Goal: Information Seeking & Learning: Understand process/instructions

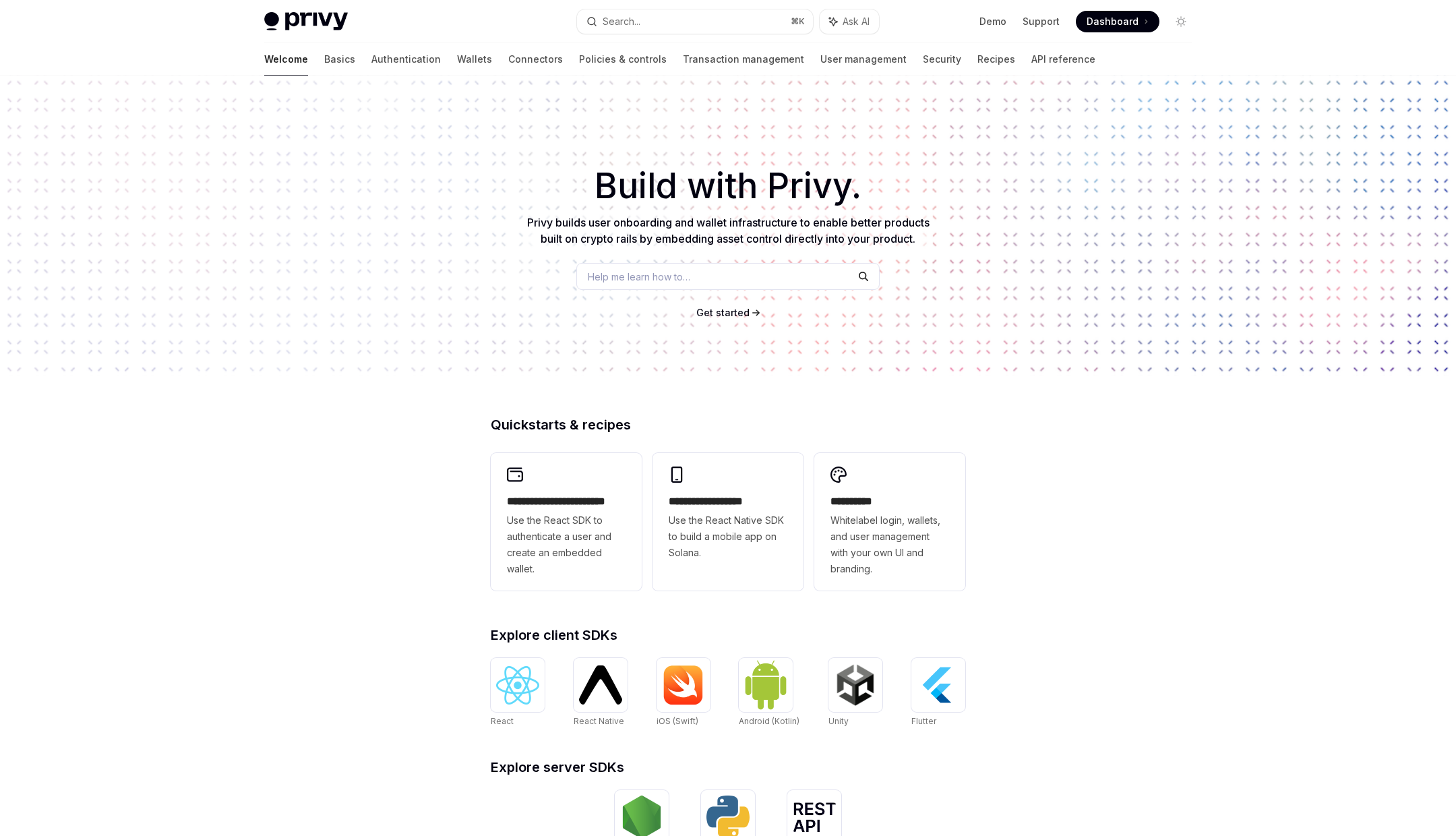
click at [328, 19] on img at bounding box center [305, 22] width 84 height 19
click at [349, 19] on div "Privy Docs home page" at bounding box center [415, 22] width 302 height 19
click at [316, 21] on img at bounding box center [305, 22] width 84 height 19
click at [287, 19] on img at bounding box center [305, 22] width 84 height 19
type textarea "*"
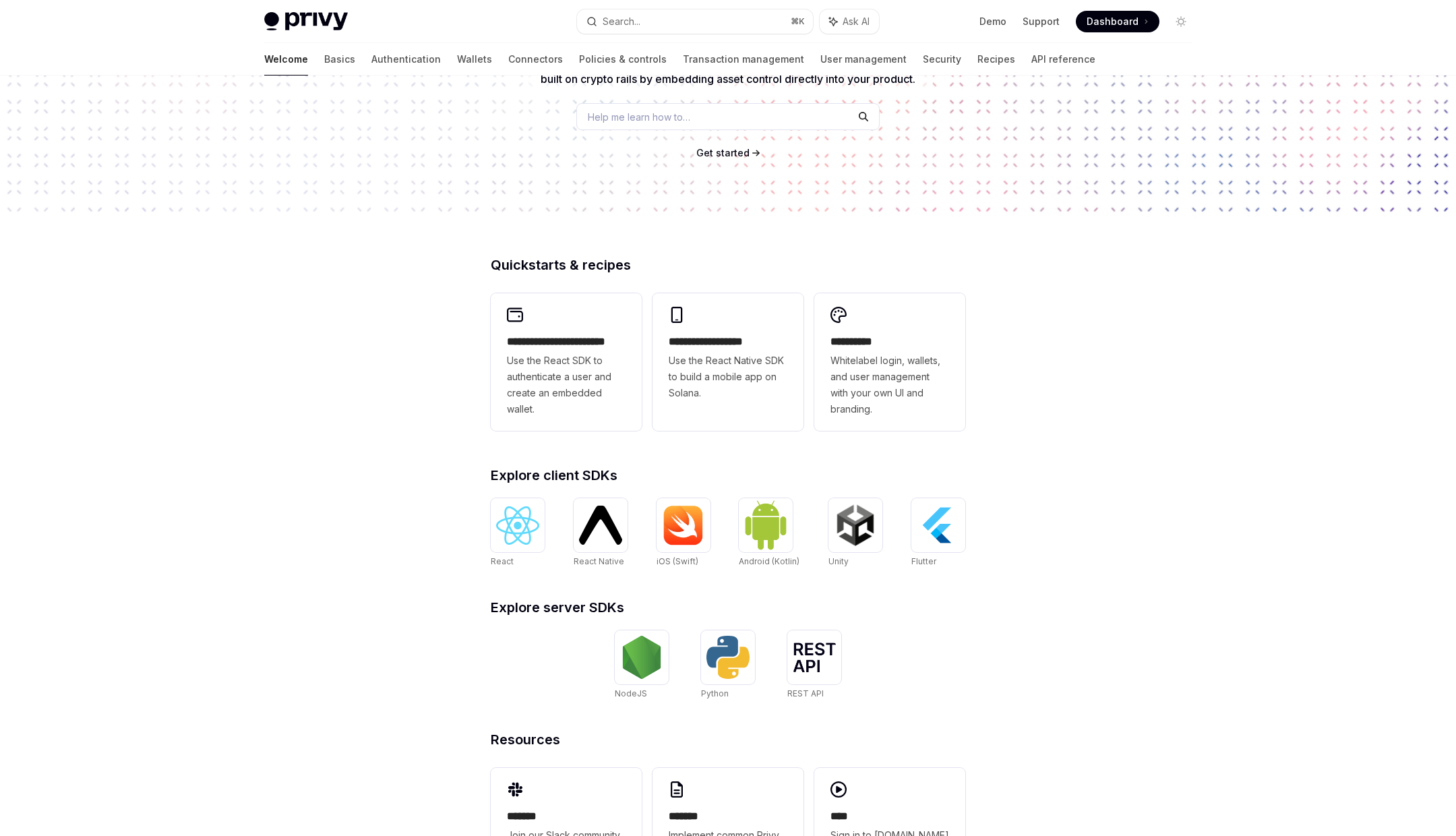
scroll to position [163, 0]
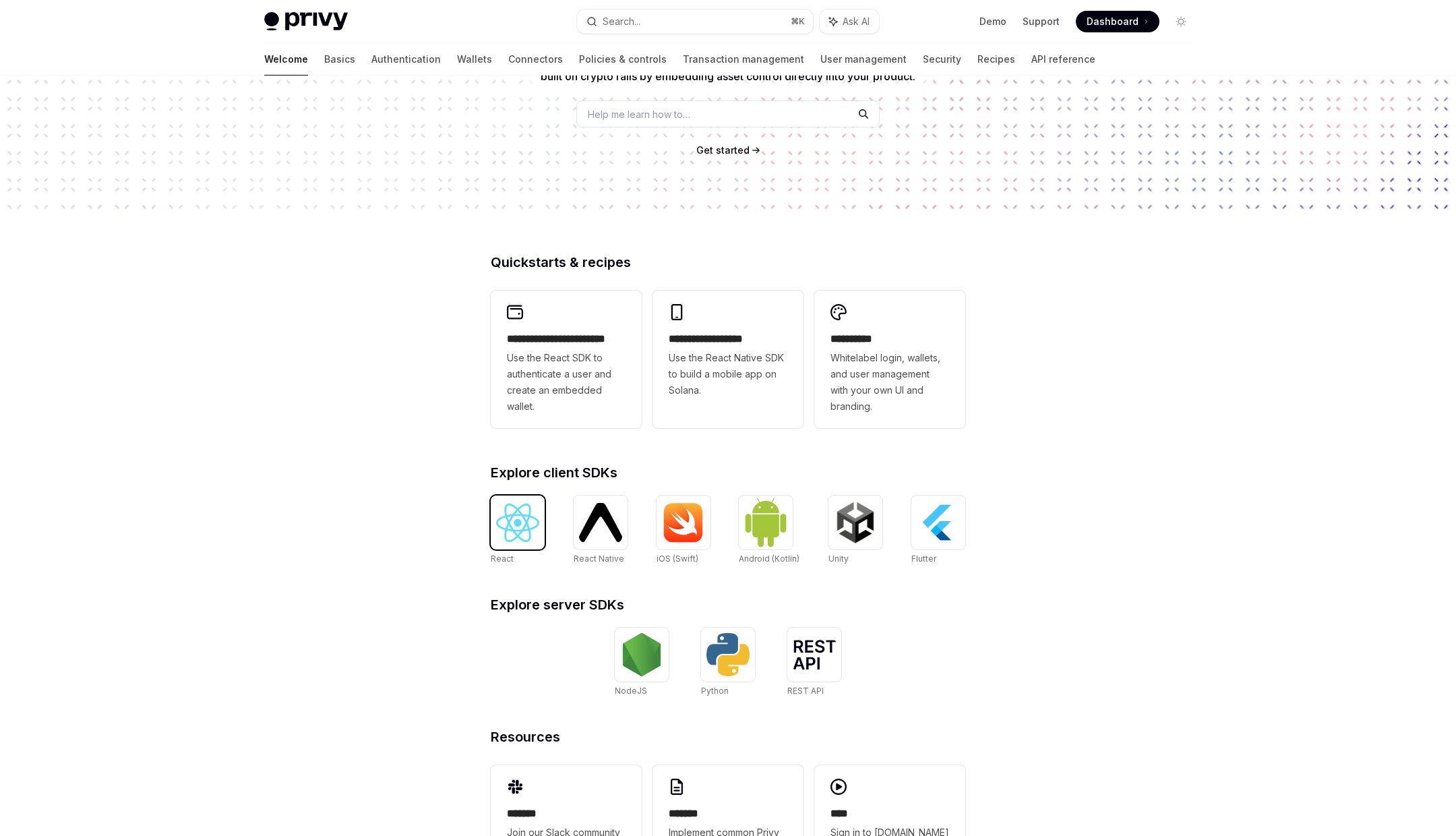
click at [522, 523] on img at bounding box center [518, 523] width 43 height 39
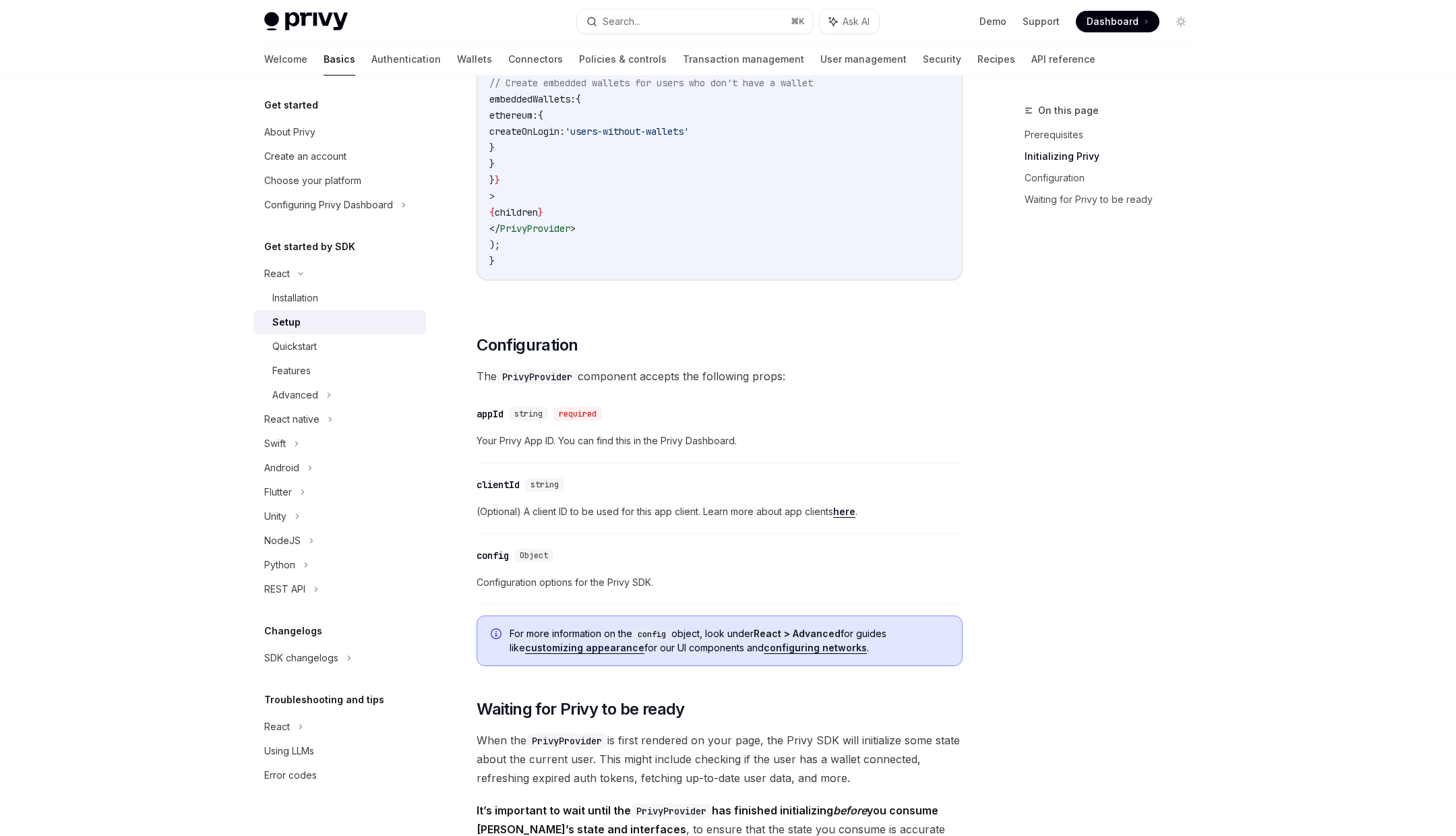
scroll to position [613, 0]
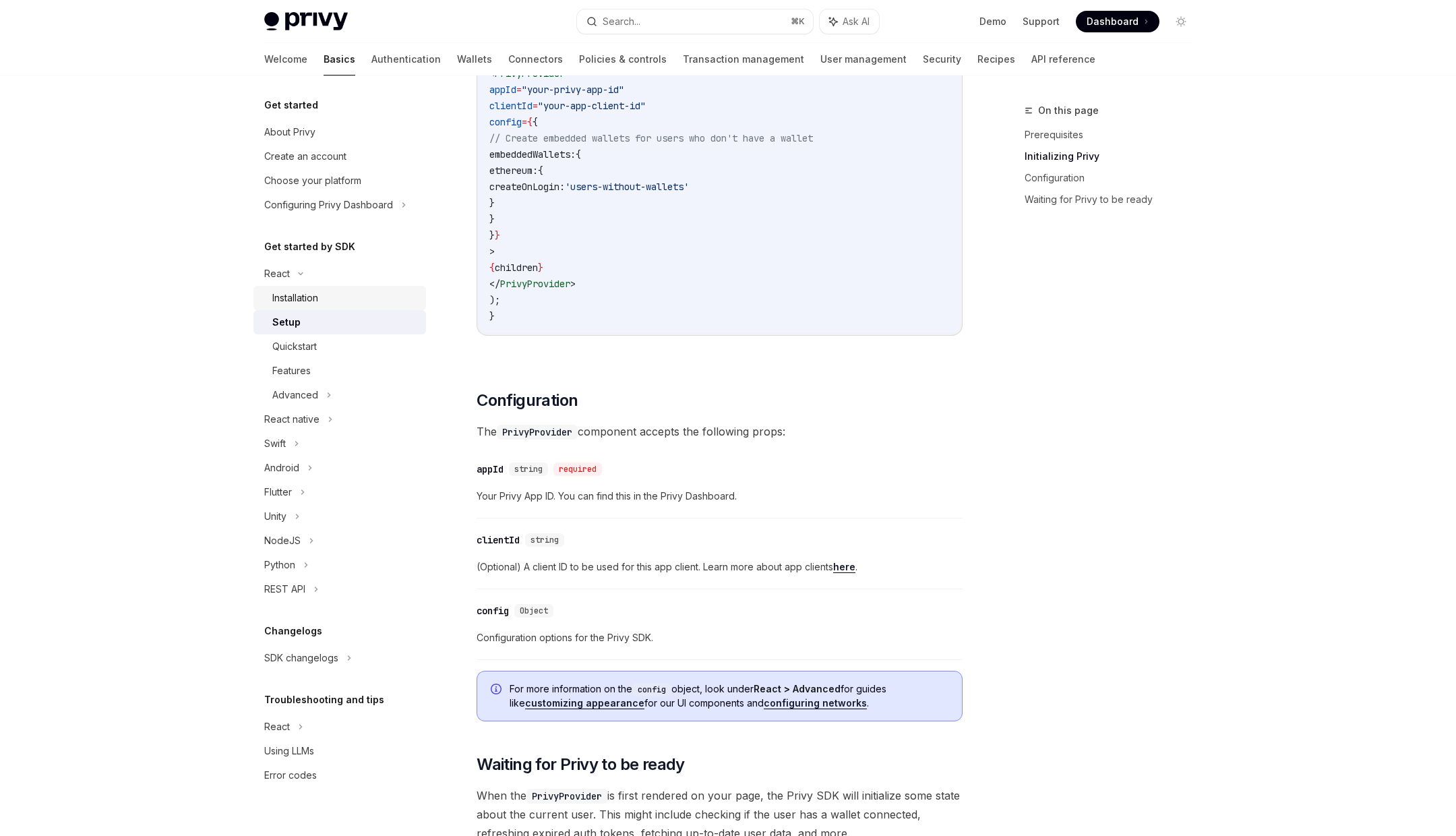
click at [354, 291] on div "Installation" at bounding box center [346, 298] width 146 height 16
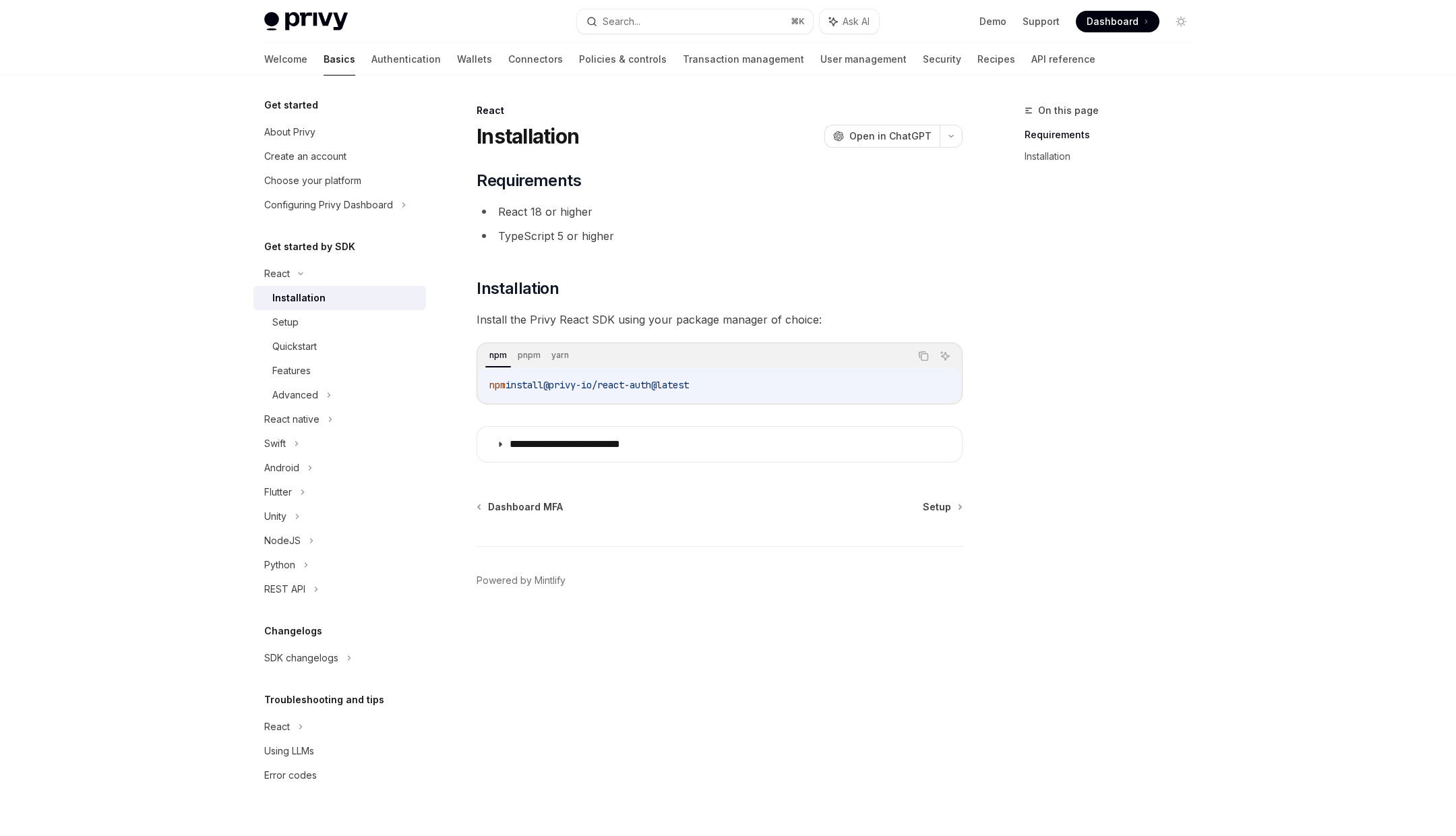
click at [648, 380] on span "@privy-io/react-auth@latest" at bounding box center [616, 385] width 146 height 12
copy div "npm install @privy-io/react-auth@latest"
click at [595, 455] on summary "**********" at bounding box center [720, 444] width 485 height 35
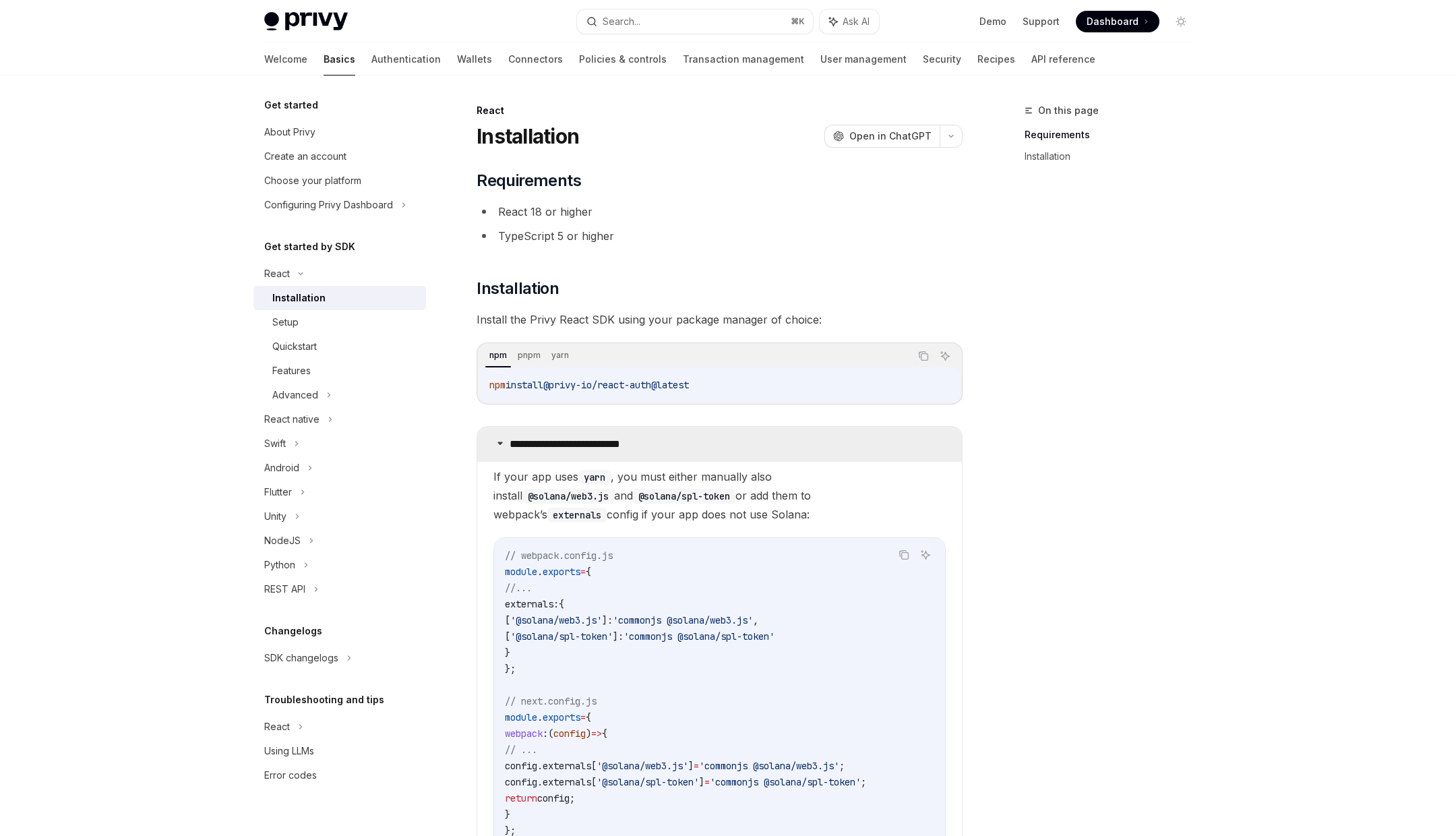
click at [628, 433] on summary "**********" at bounding box center [720, 444] width 485 height 35
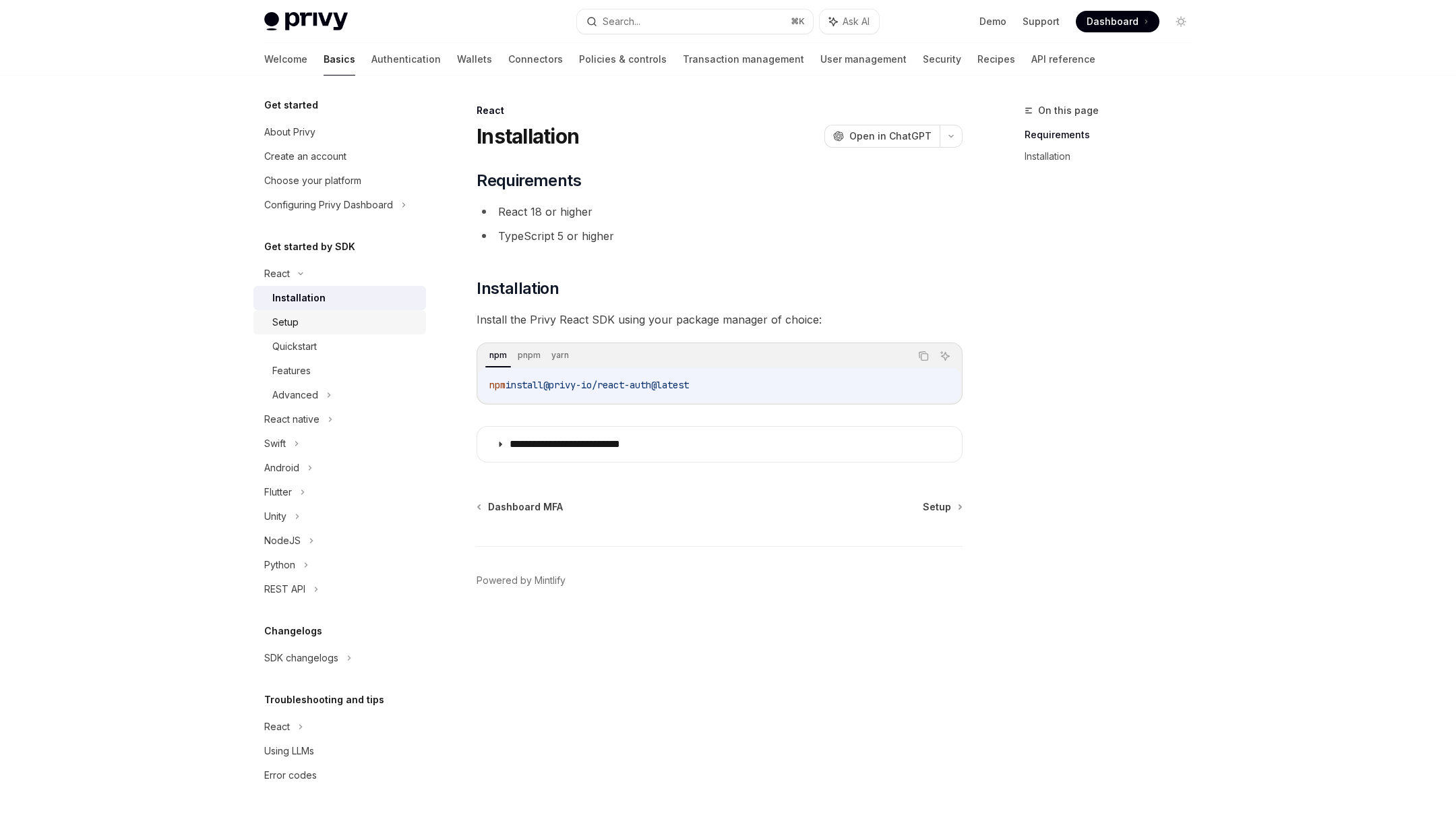
click at [361, 327] on div "Setup" at bounding box center [346, 322] width 146 height 16
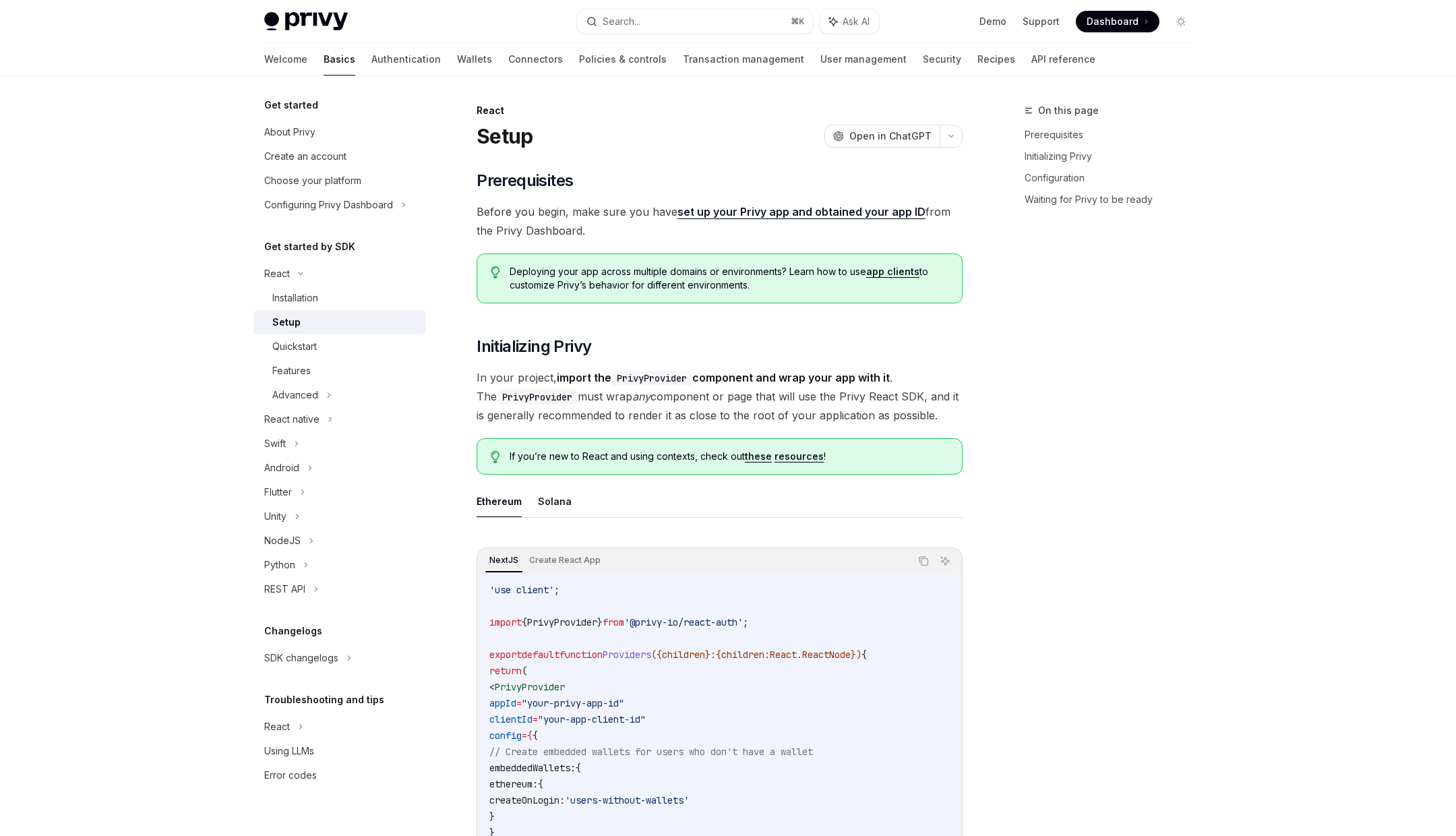
type textarea "*"
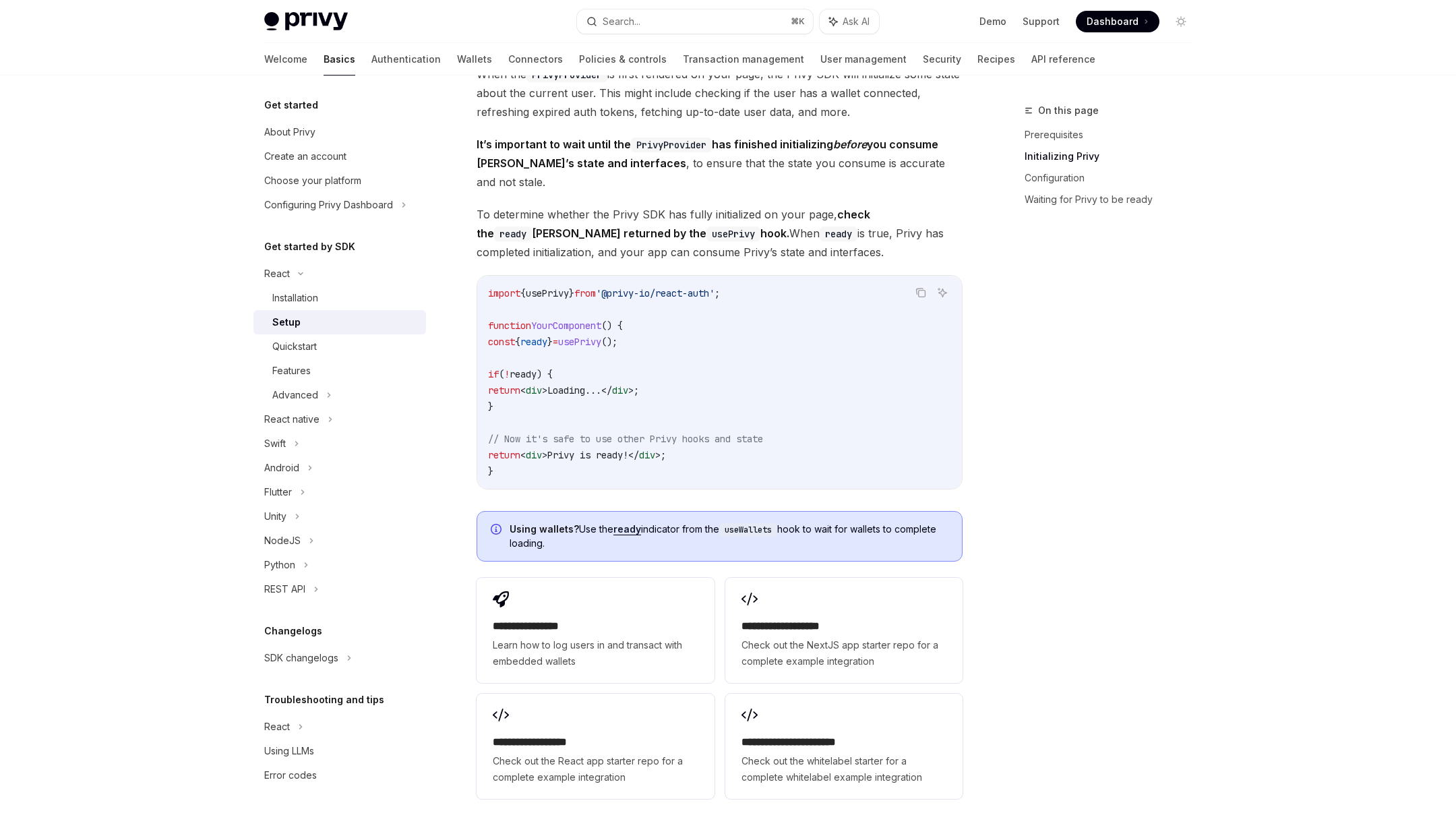
scroll to position [1479, 0]
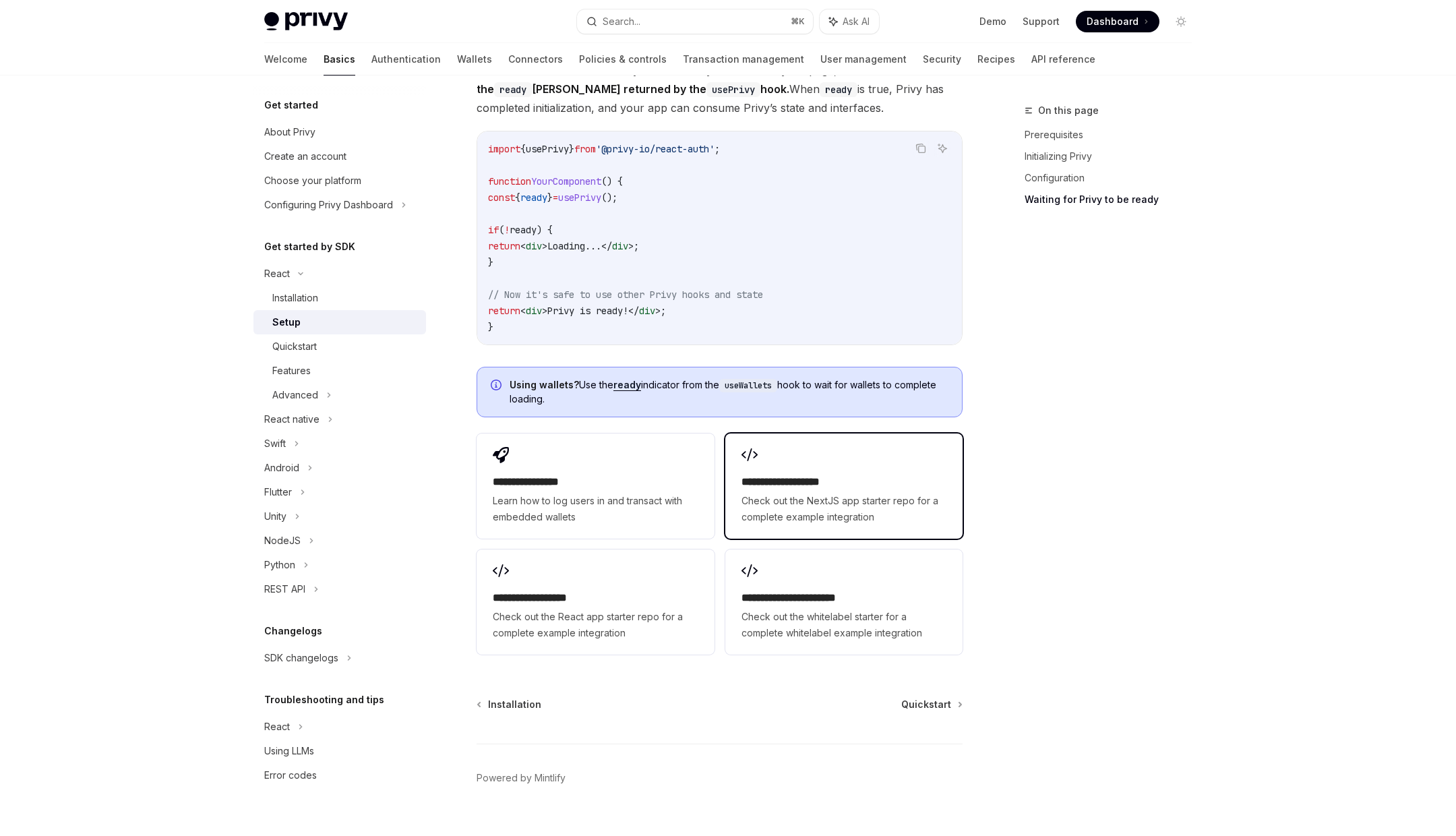
click at [743, 493] on span "Check out the NextJS app starter repo for a complete example integration" at bounding box center [844, 509] width 205 height 32
